Goal: Entertainment & Leisure: Consume media (video, audio)

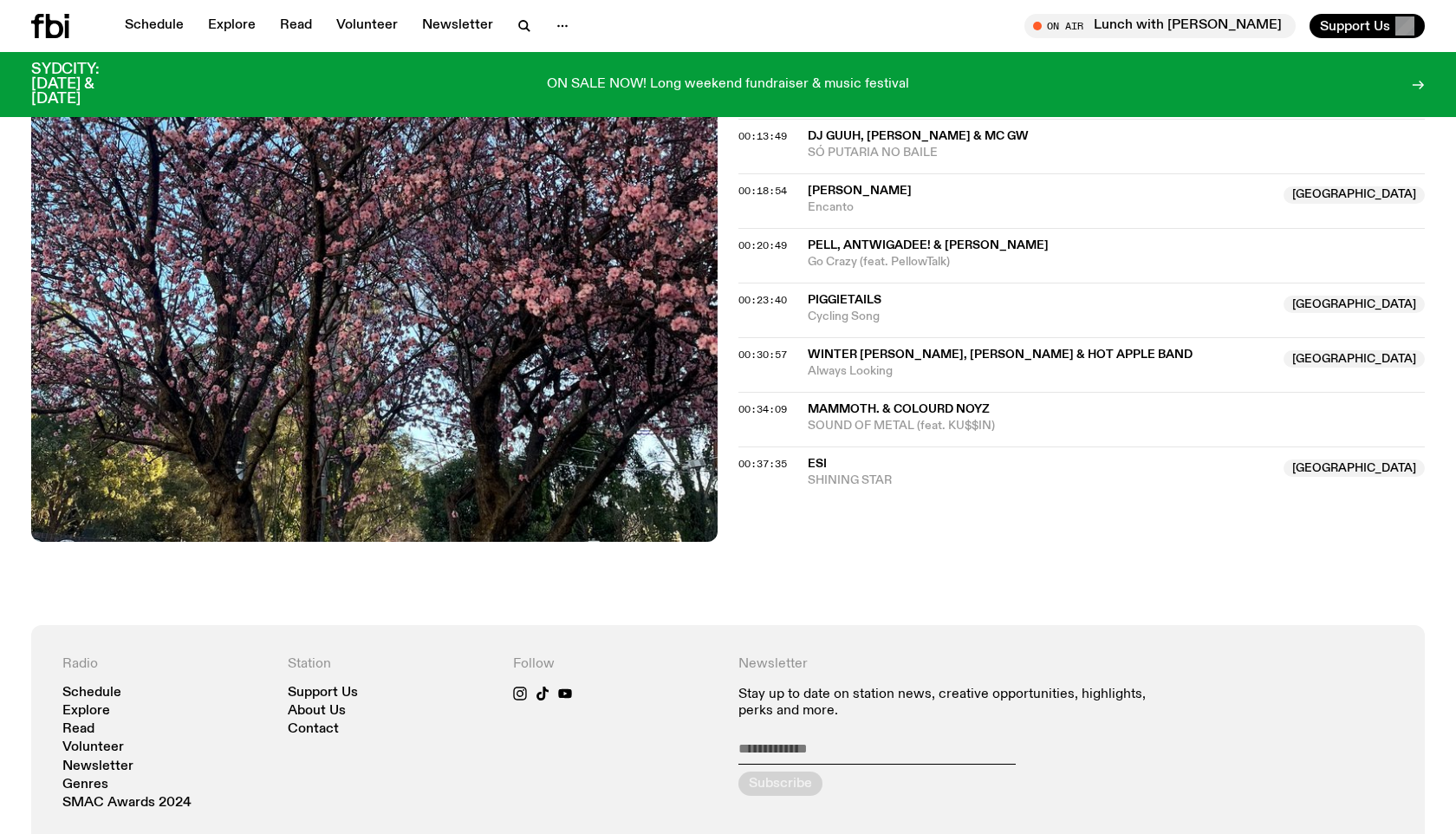
scroll to position [681, 0]
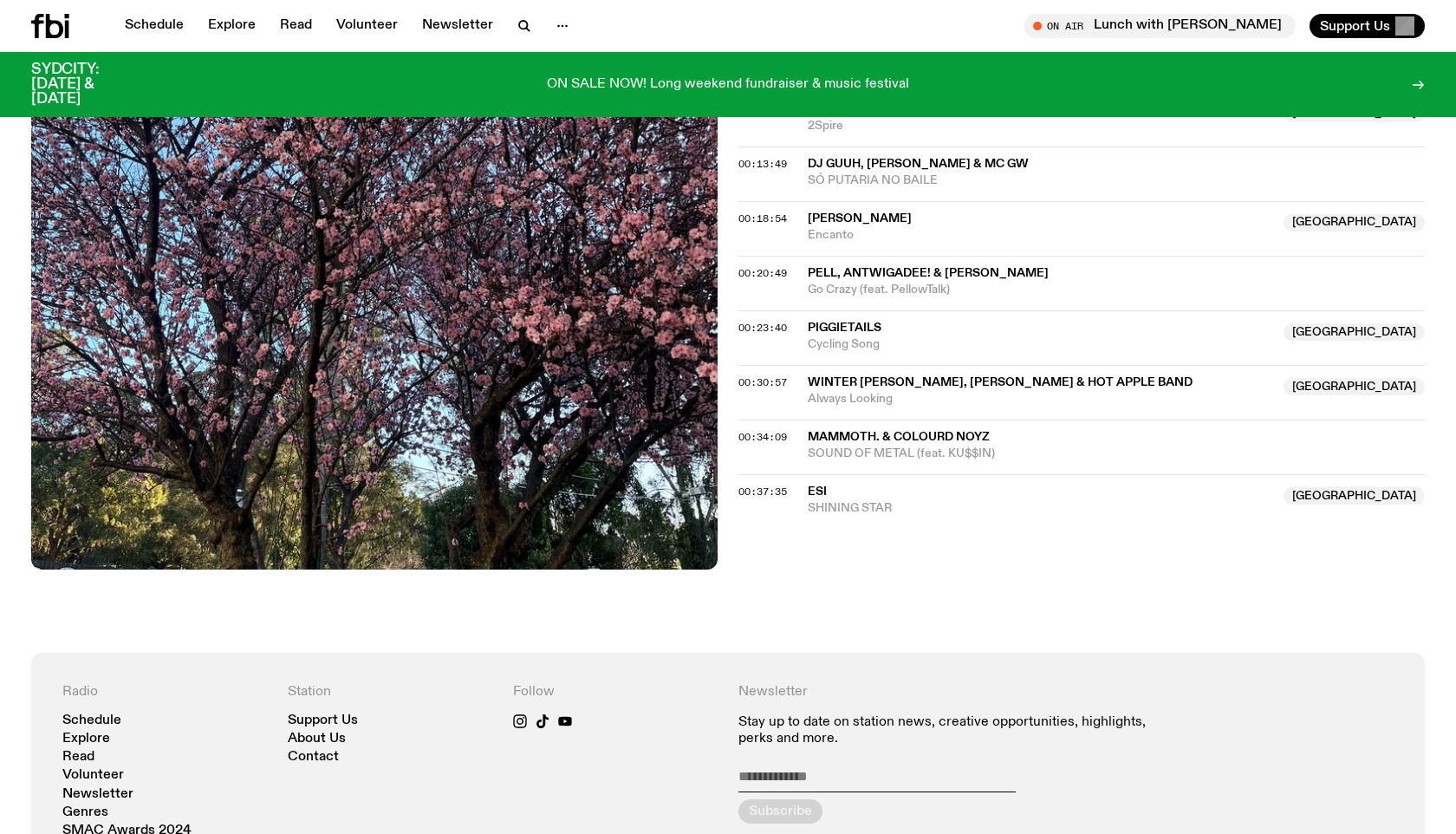
click at [906, 448] on span "SOUND OF METAL (feat. KU$$IN)" at bounding box center [1116, 453] width 617 height 16
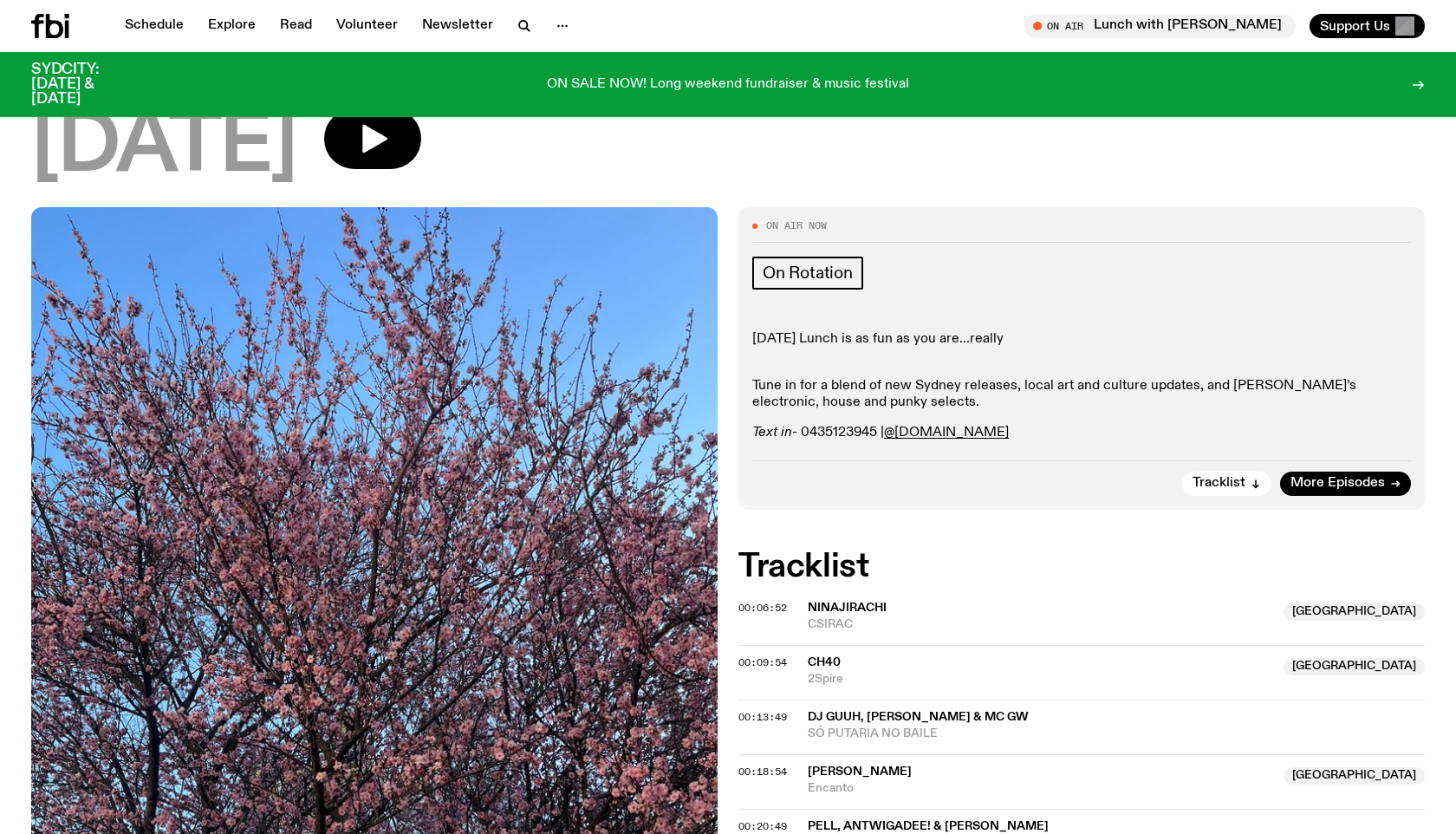
scroll to position [0, 0]
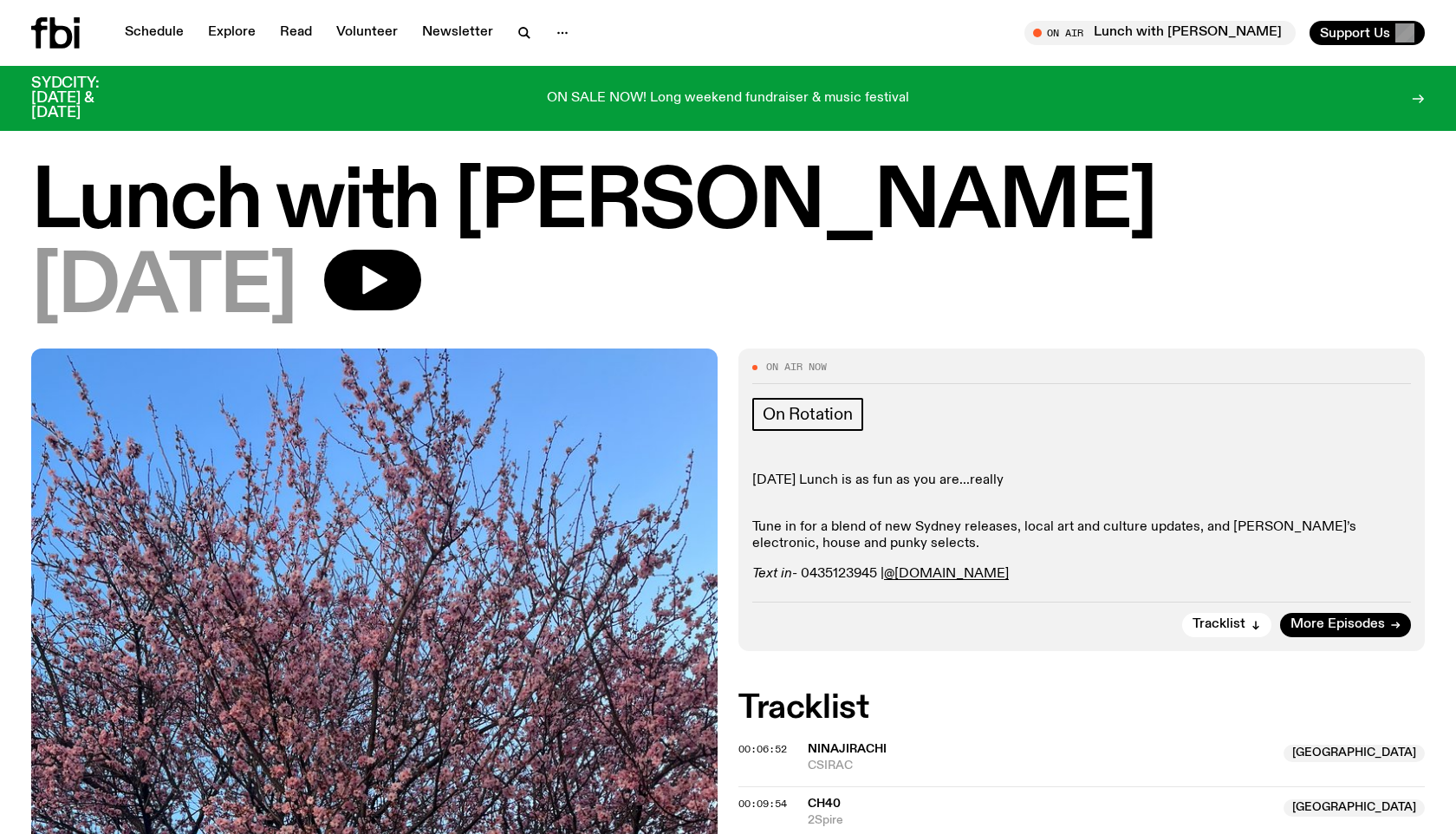
click at [360, 219] on h1 "Lunch with [PERSON_NAME]" at bounding box center [728, 204] width 1394 height 78
click at [153, 34] on link "Schedule" at bounding box center [154, 33] width 80 height 24
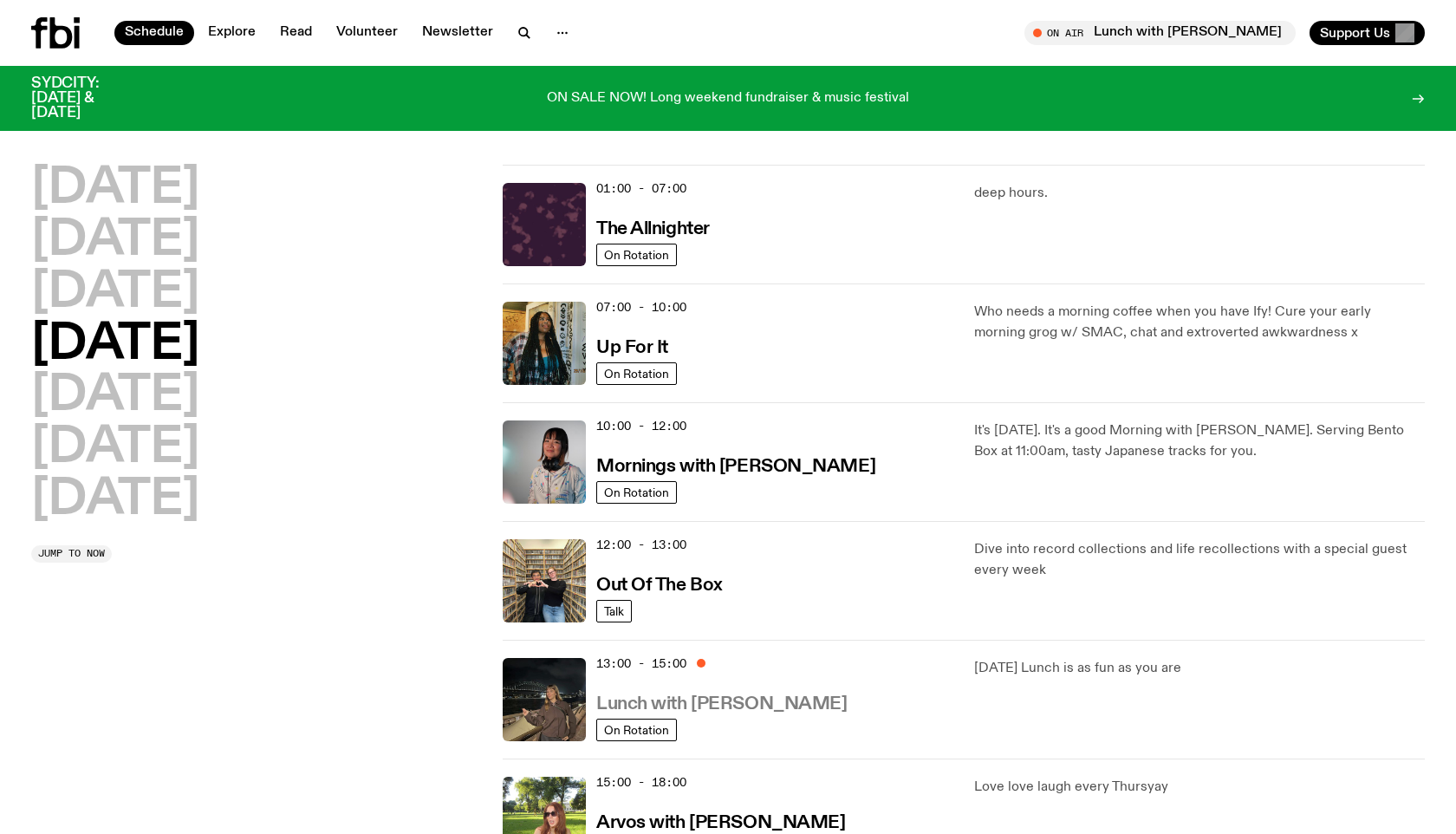
click at [712, 700] on h3 "Lunch with [PERSON_NAME]" at bounding box center [721, 704] width 250 height 18
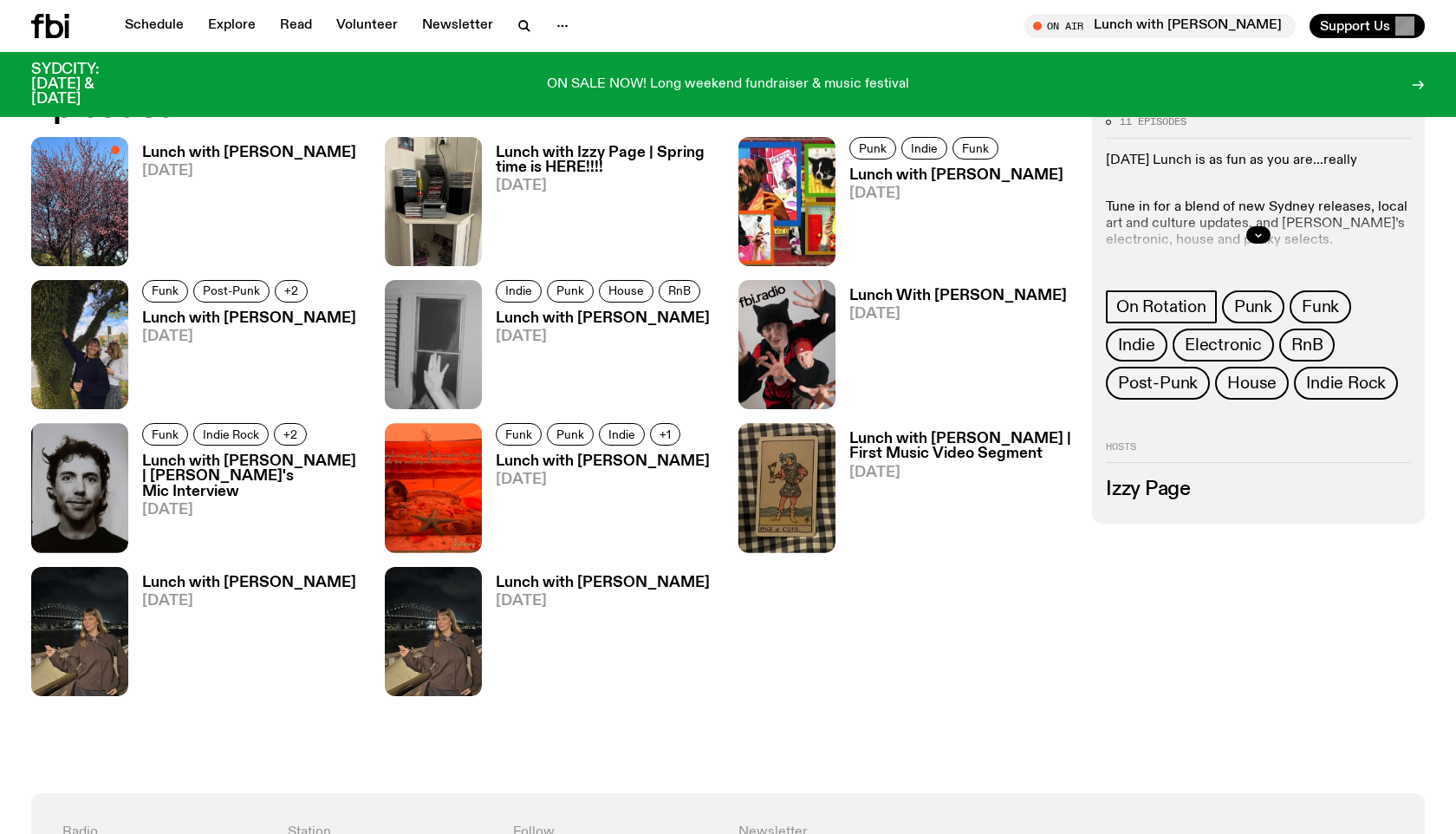
scroll to position [903, 0]
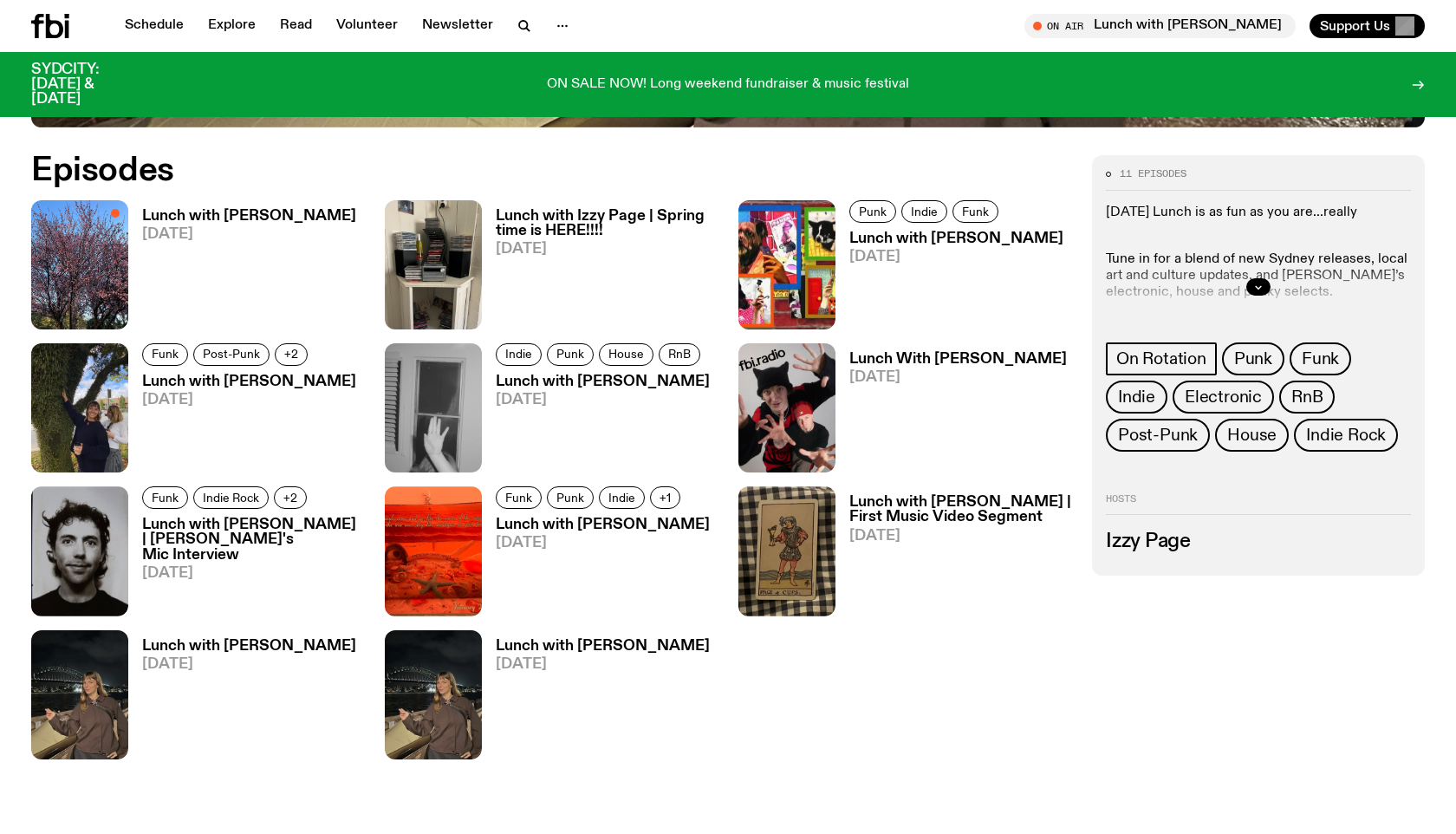
click at [189, 209] on h3 "Lunch with [PERSON_NAME]" at bounding box center [249, 216] width 214 height 15
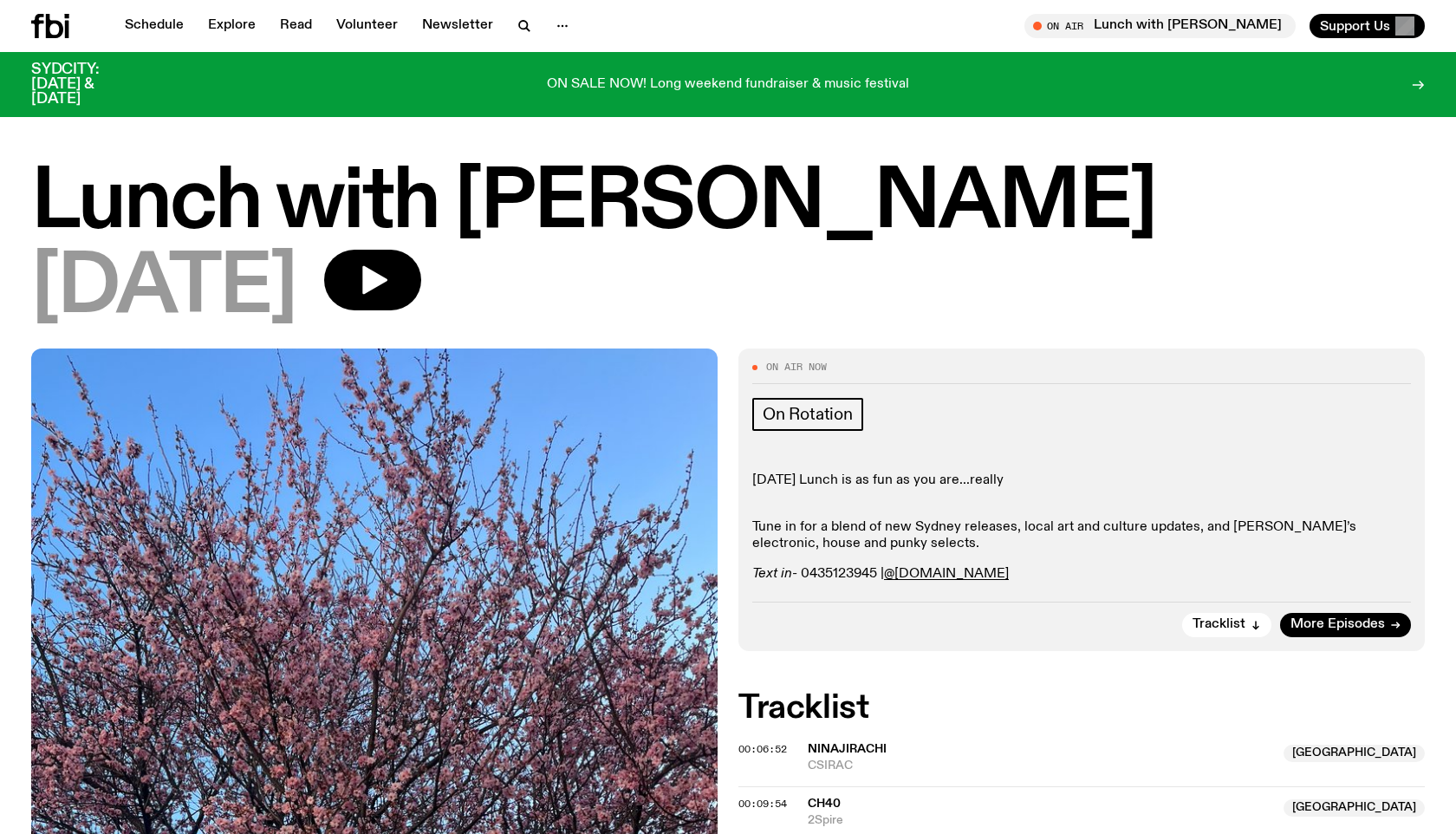
scroll to position [173, 0]
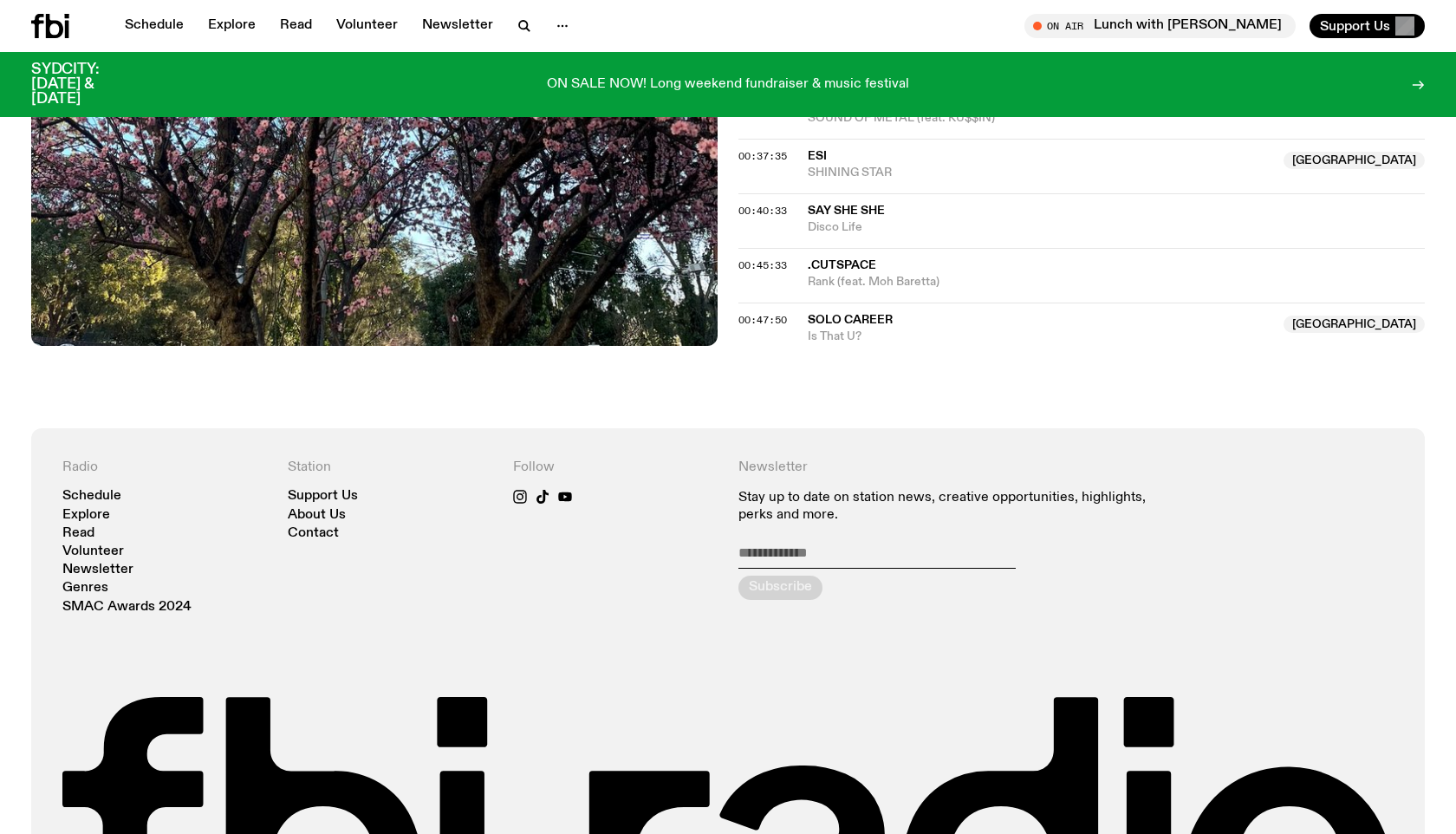
scroll to position [1000, 0]
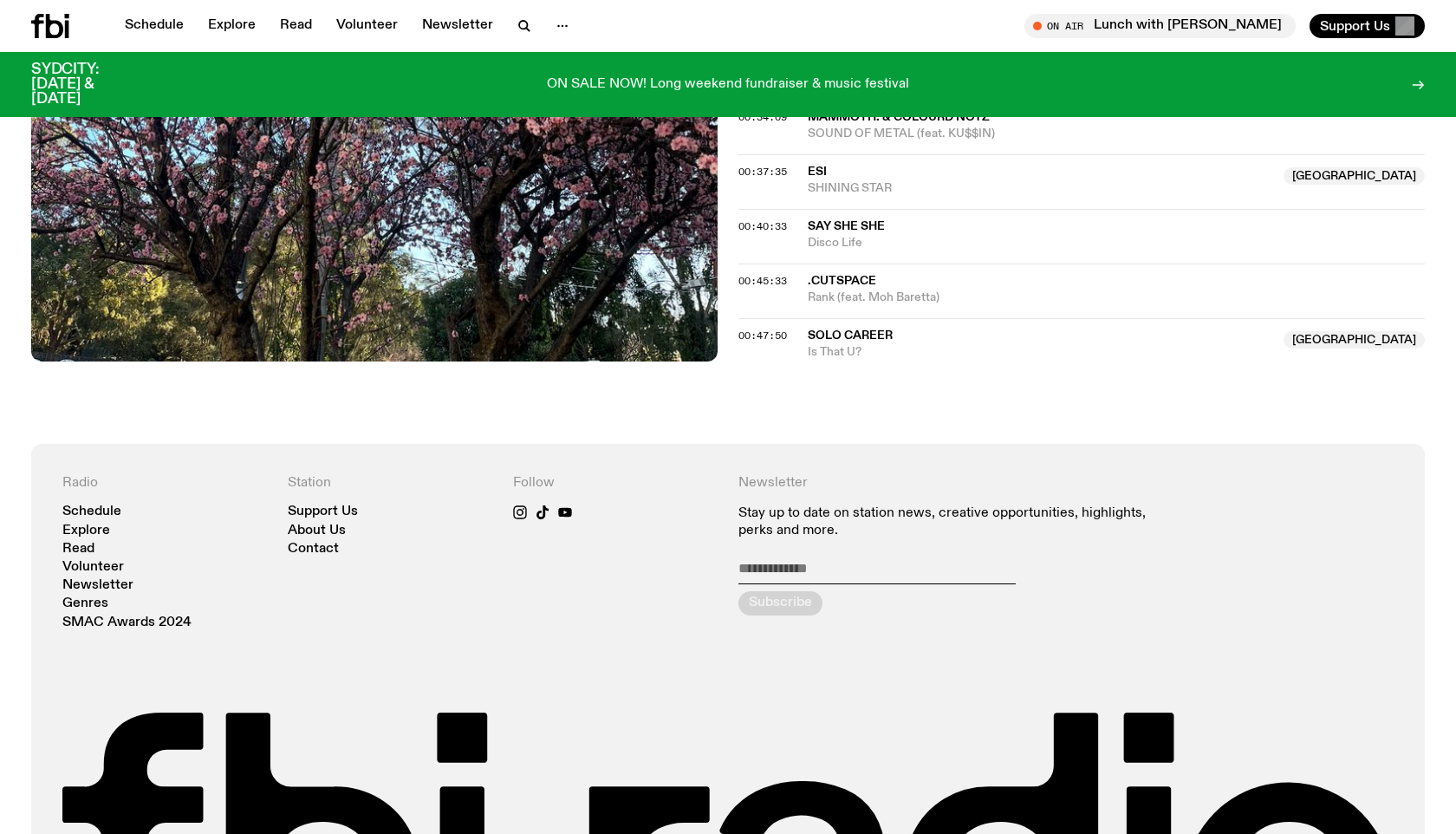
click at [841, 338] on span "Solo Career" at bounding box center [850, 336] width 85 height 12
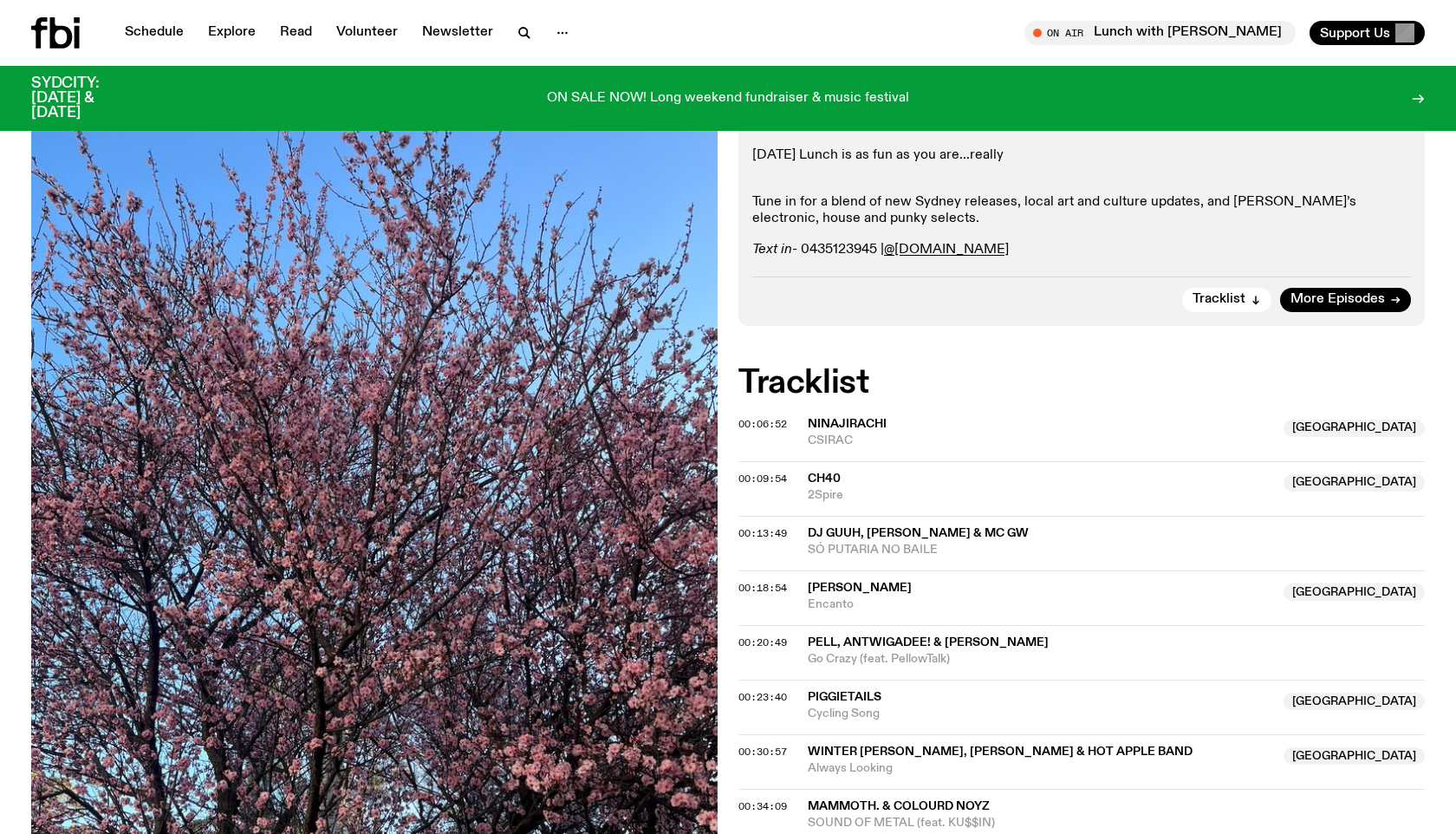
scroll to position [0, 0]
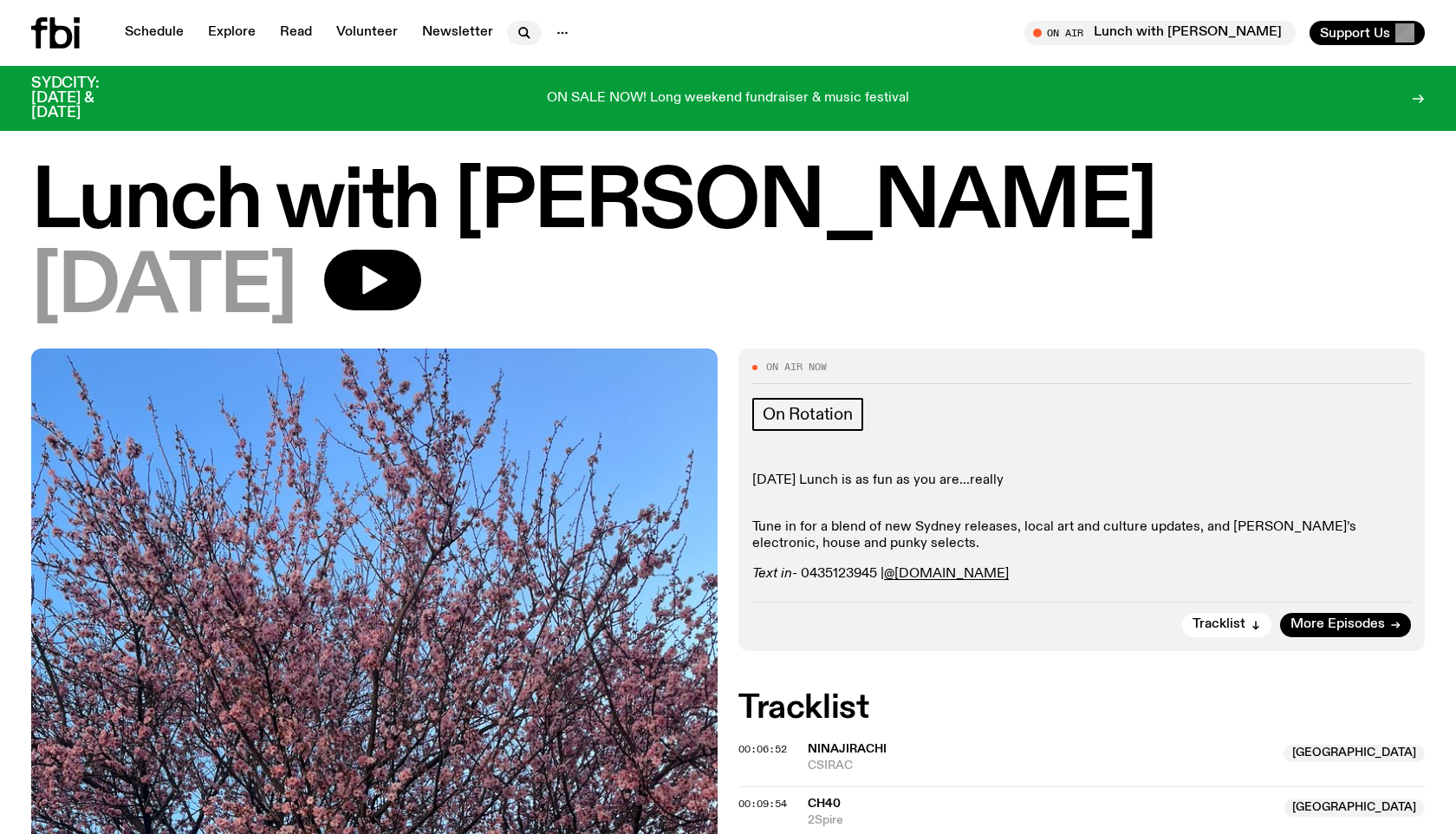
click at [514, 35] on icon "button" at bounding box center [524, 33] width 21 height 21
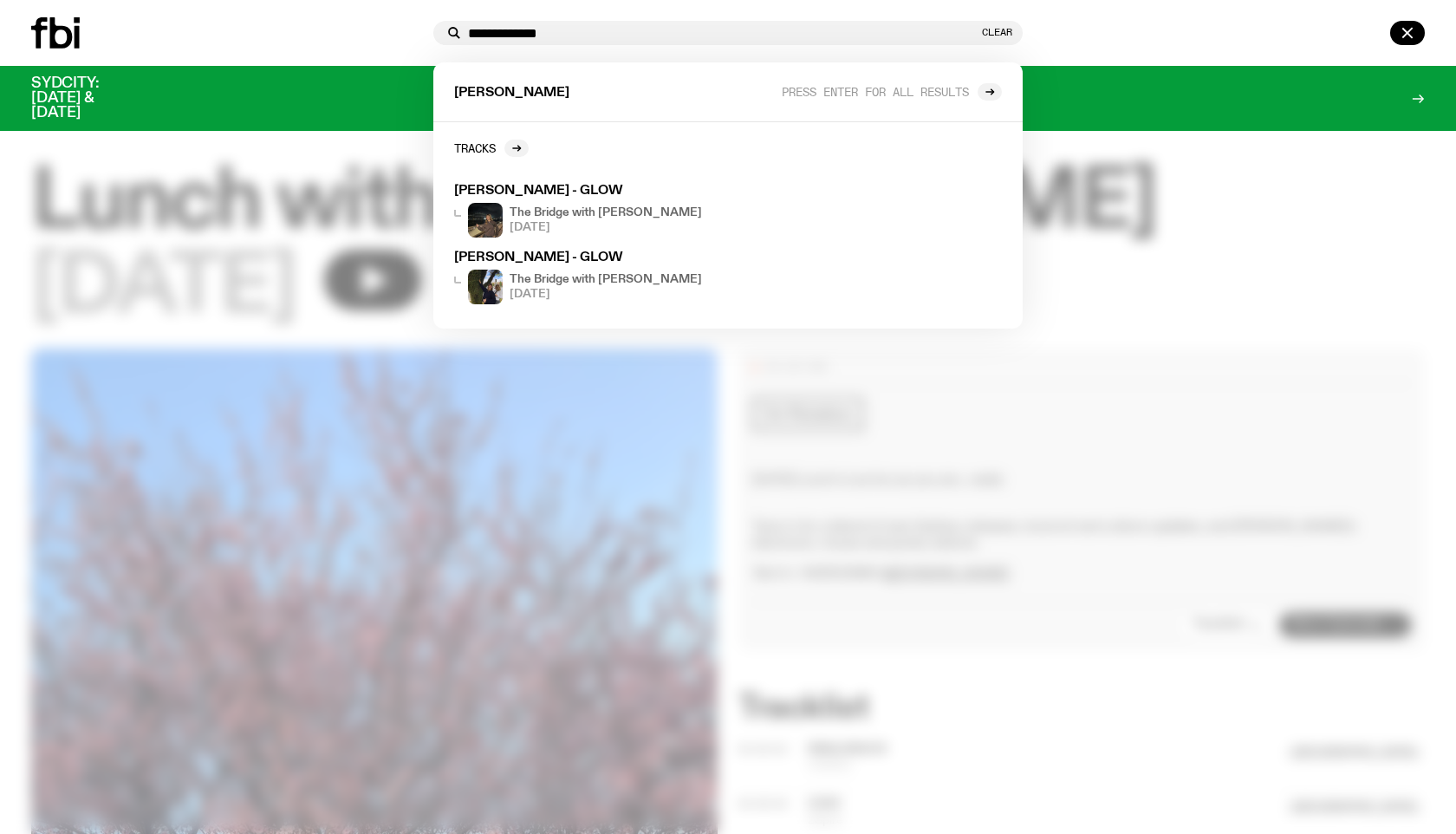
type input "**********"
click at [1199, 240] on div at bounding box center [728, 417] width 1456 height 834
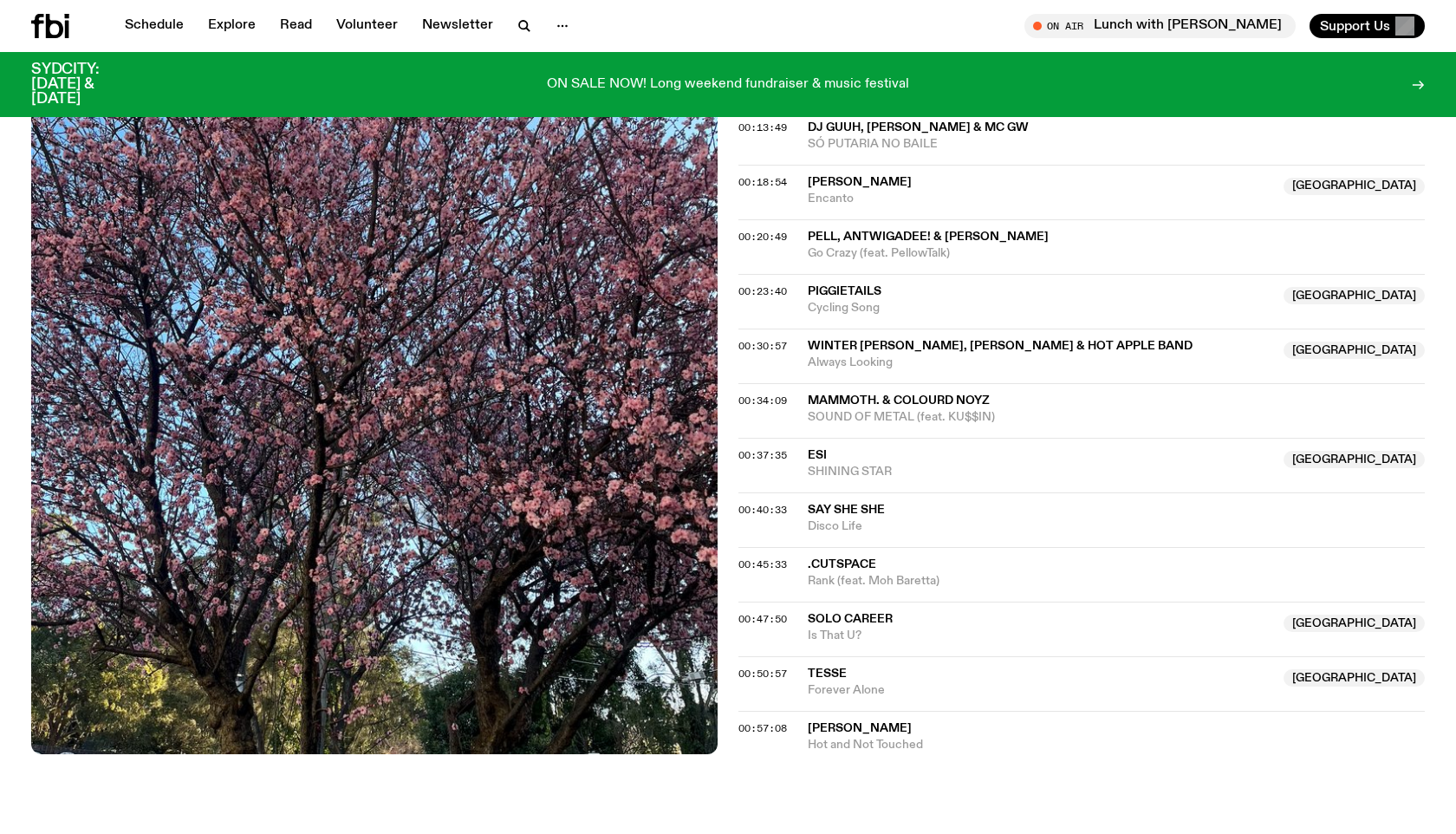
scroll to position [716, 0]
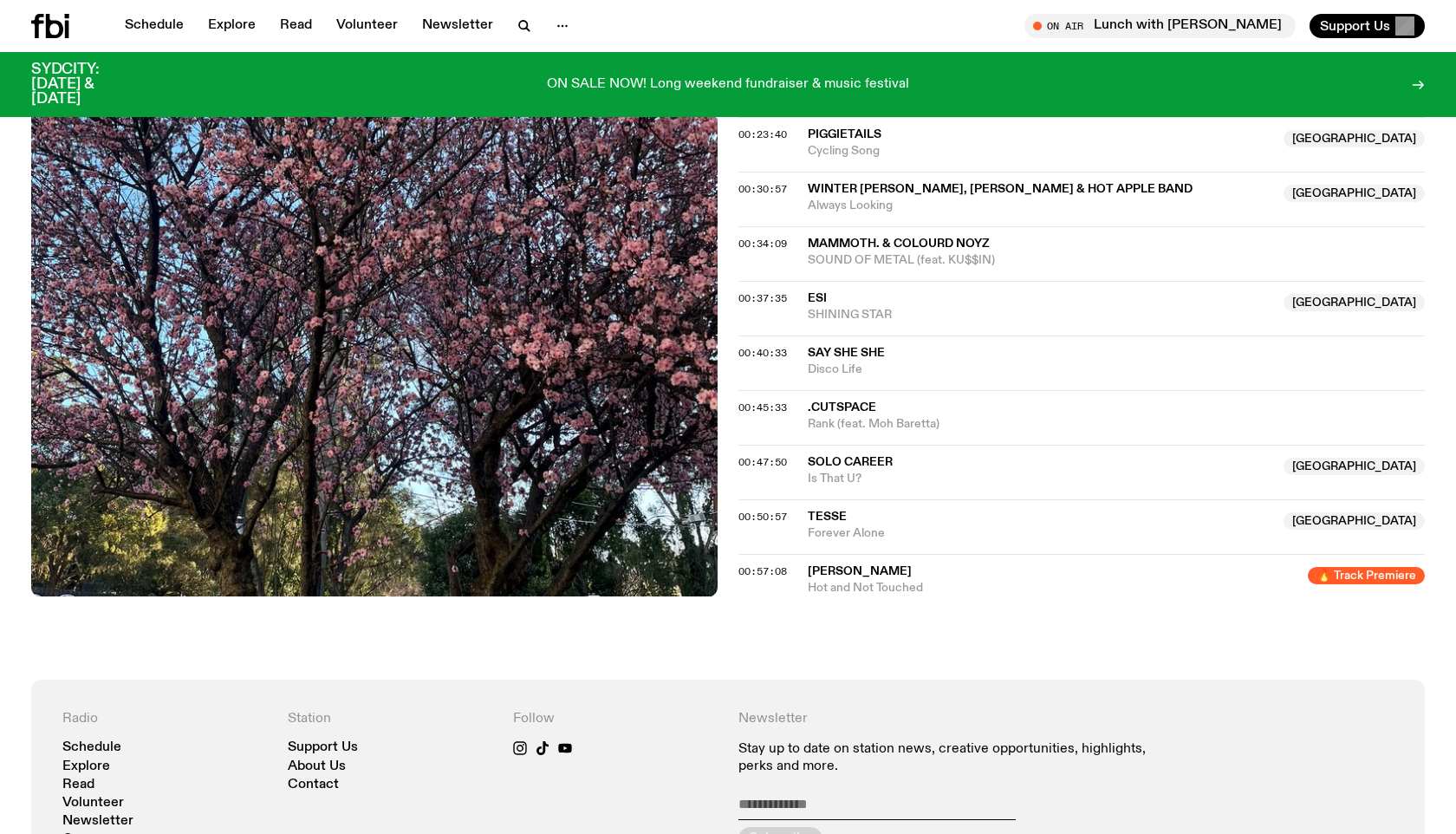
scroll to position [876, 0]
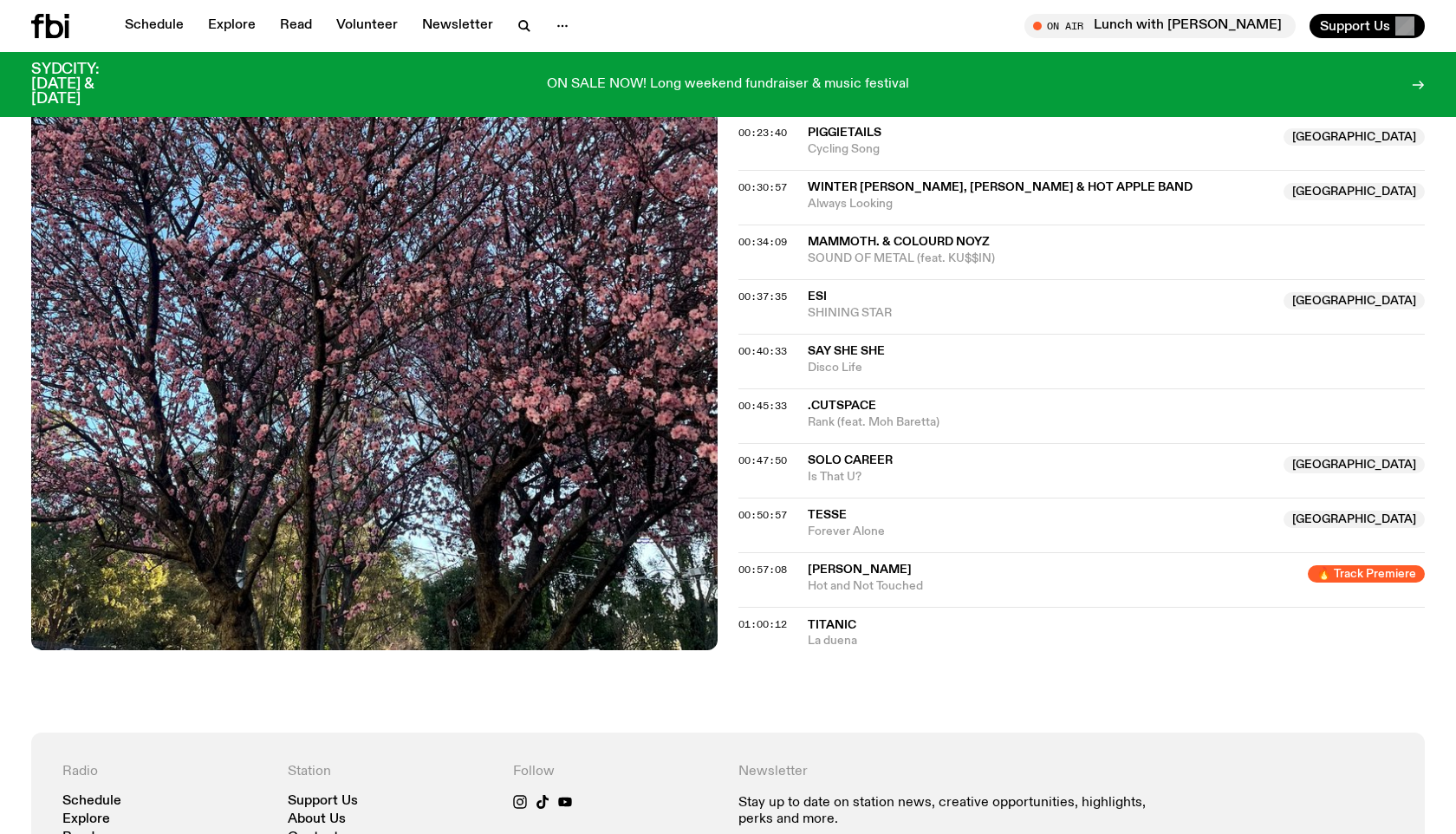
click at [850, 576] on span "Dylan Maxwell" at bounding box center [860, 570] width 104 height 12
click at [828, 637] on span "La duena" at bounding box center [1116, 641] width 617 height 16
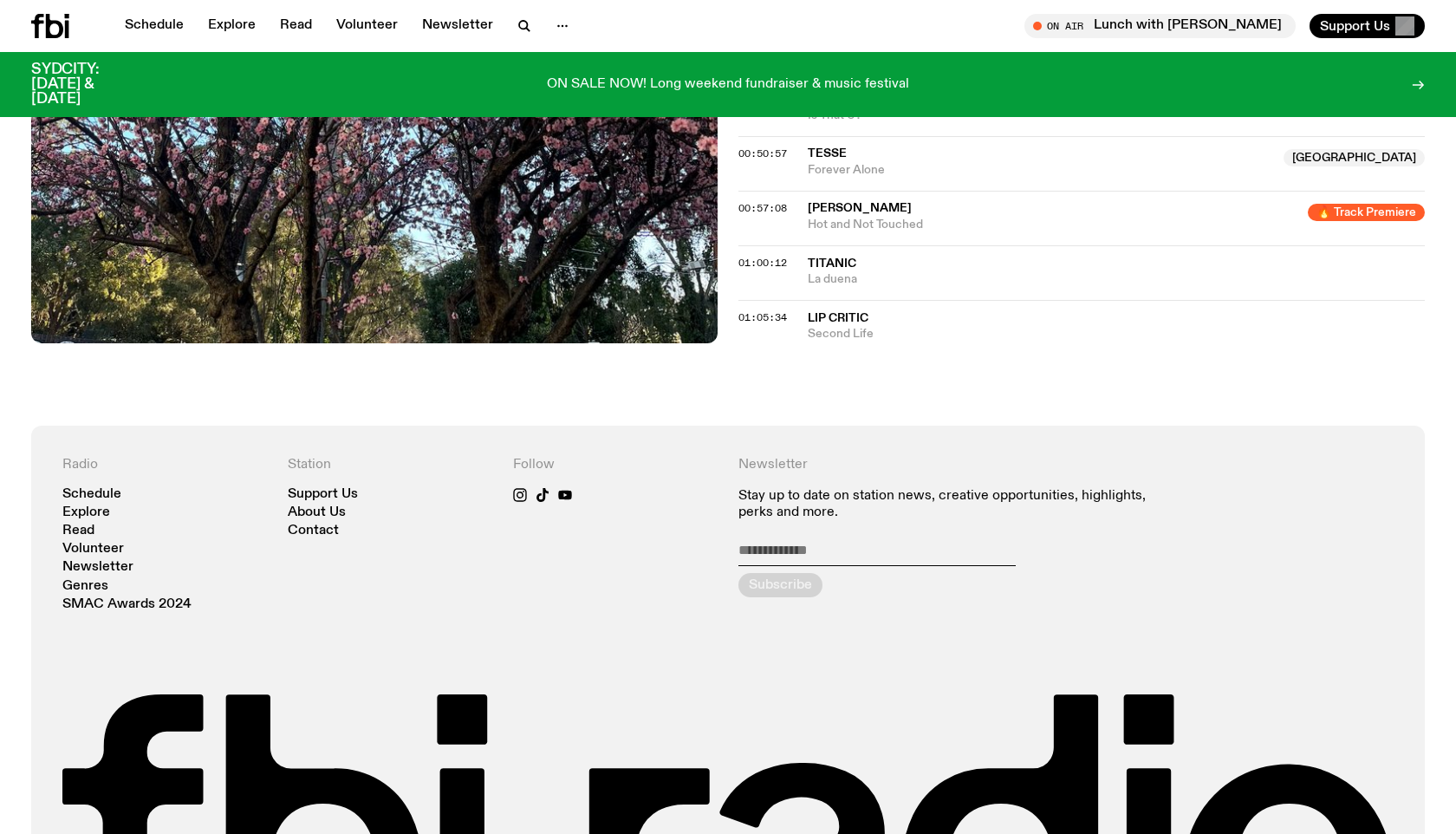
scroll to position [862, 0]
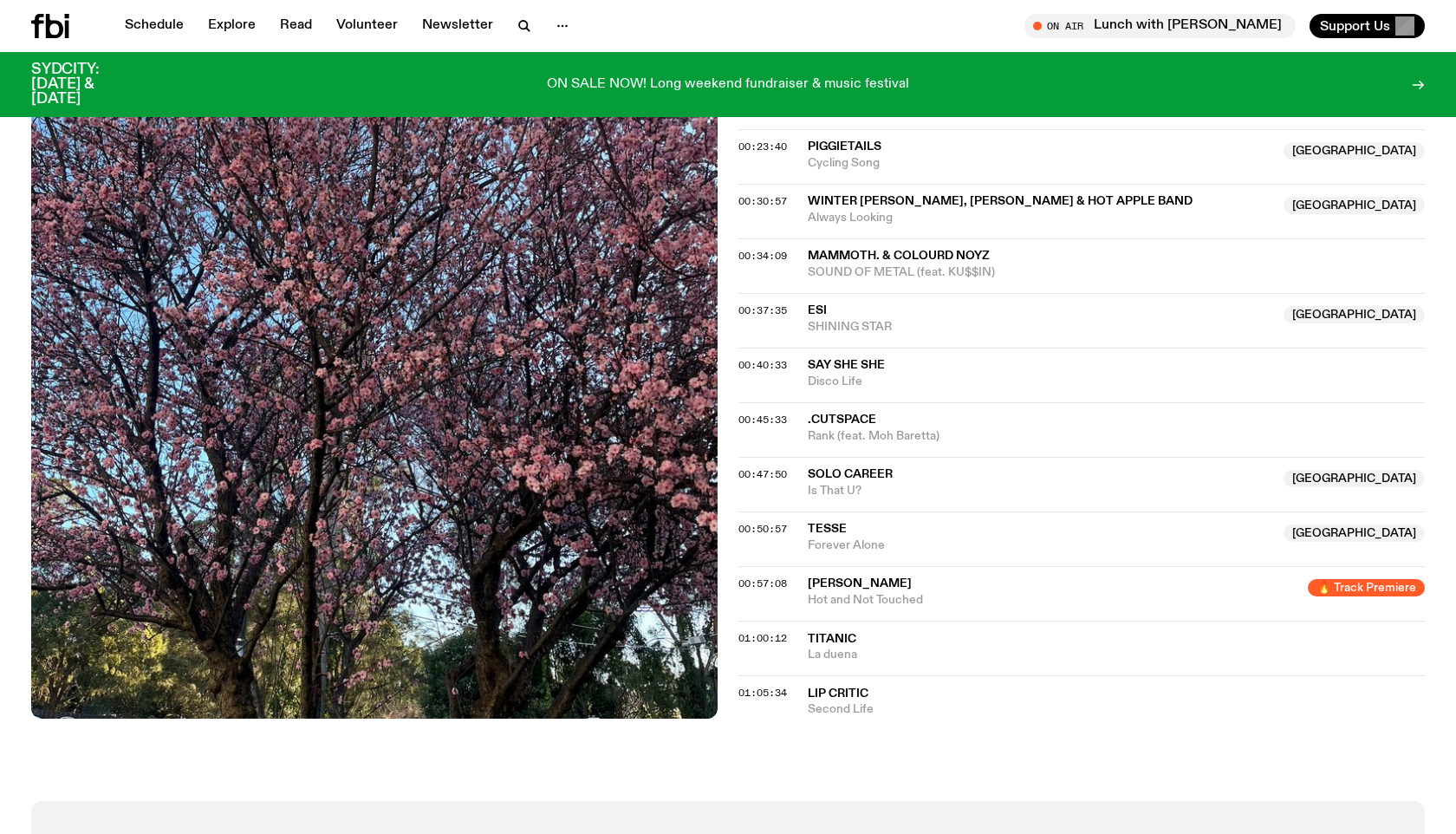
click at [836, 700] on span "Lip Critic" at bounding box center [838, 694] width 61 height 12
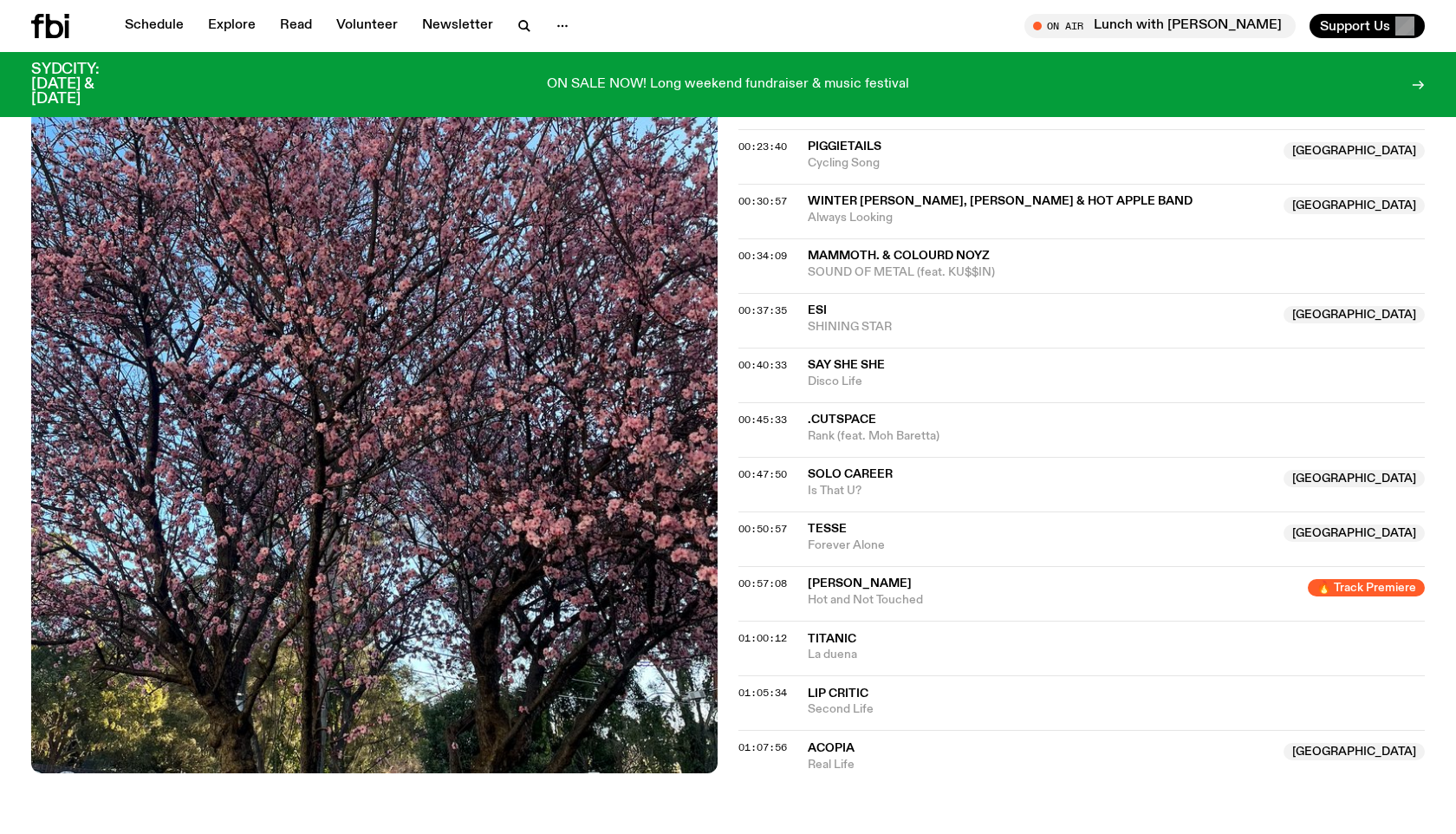
click at [831, 747] on span "Acopia" at bounding box center [831, 748] width 47 height 12
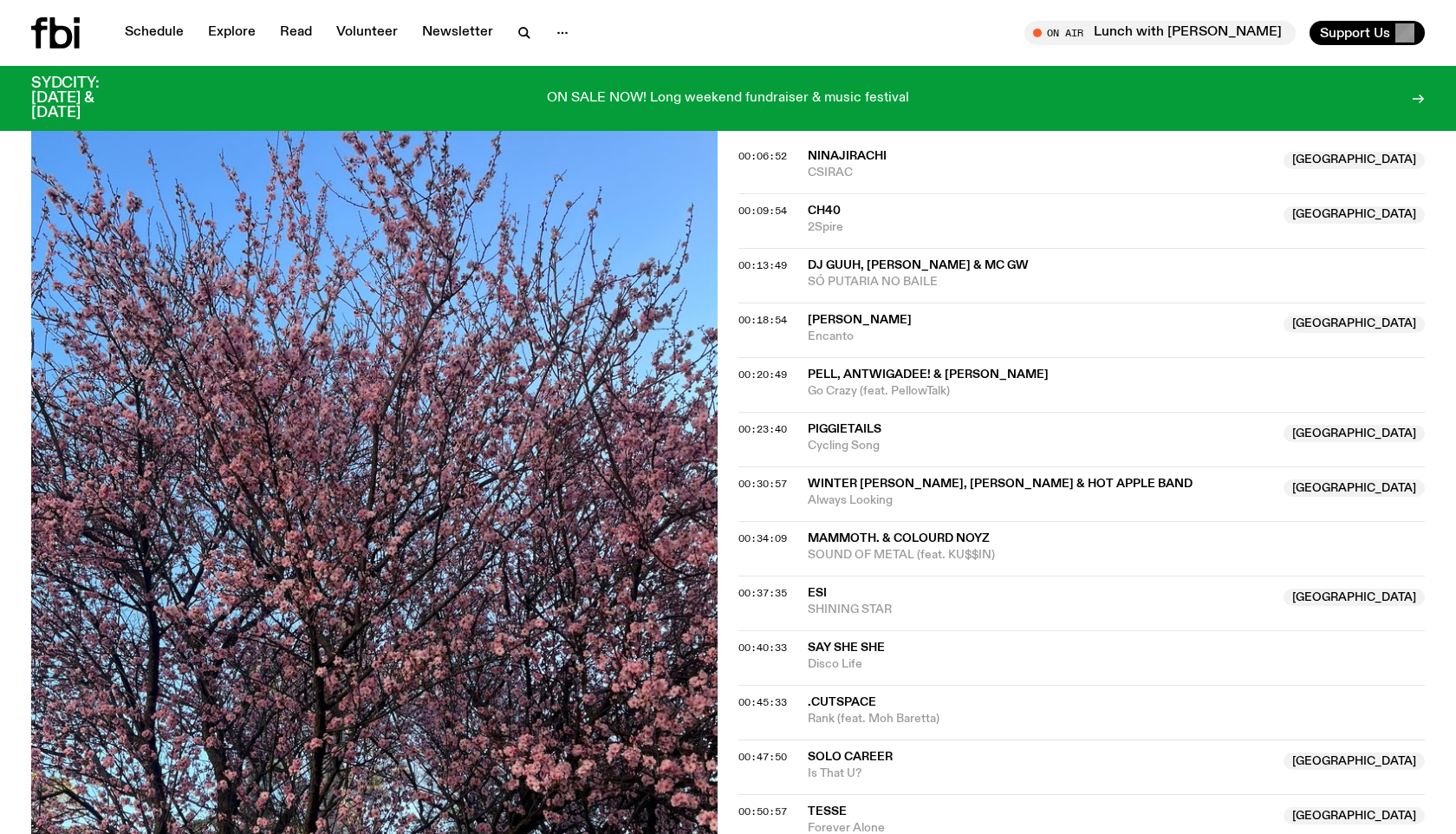
scroll to position [0, 0]
